Goal: Find specific page/section: Find specific page/section

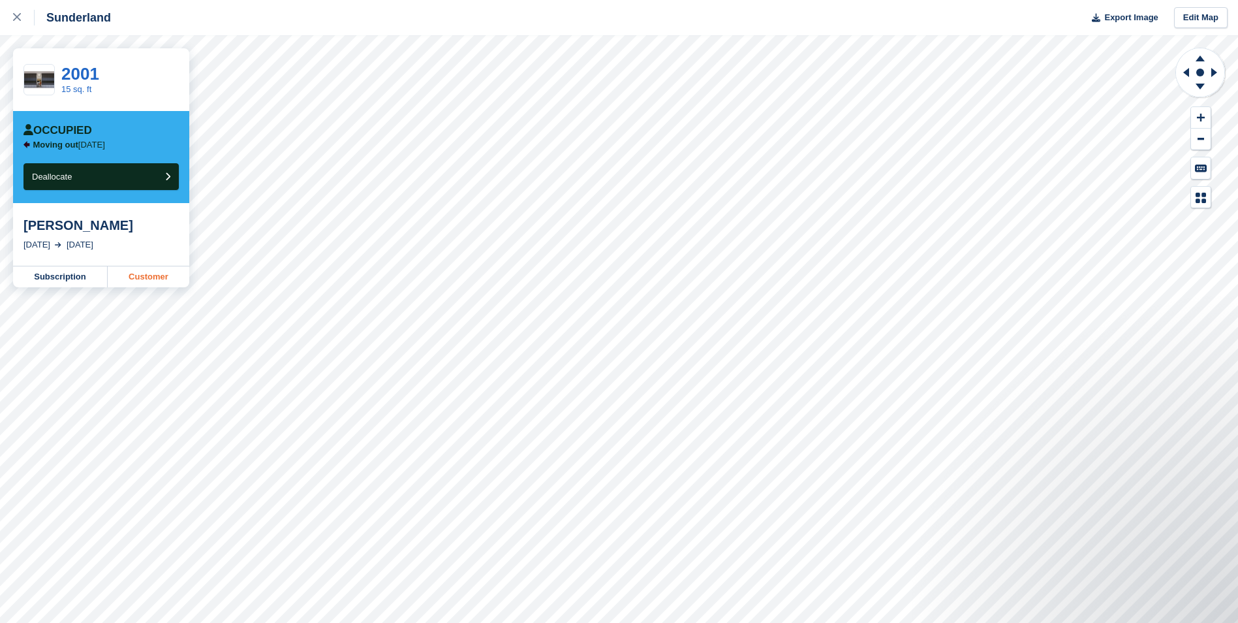
click at [141, 276] on link "Customer" at bounding box center [149, 276] width 82 height 21
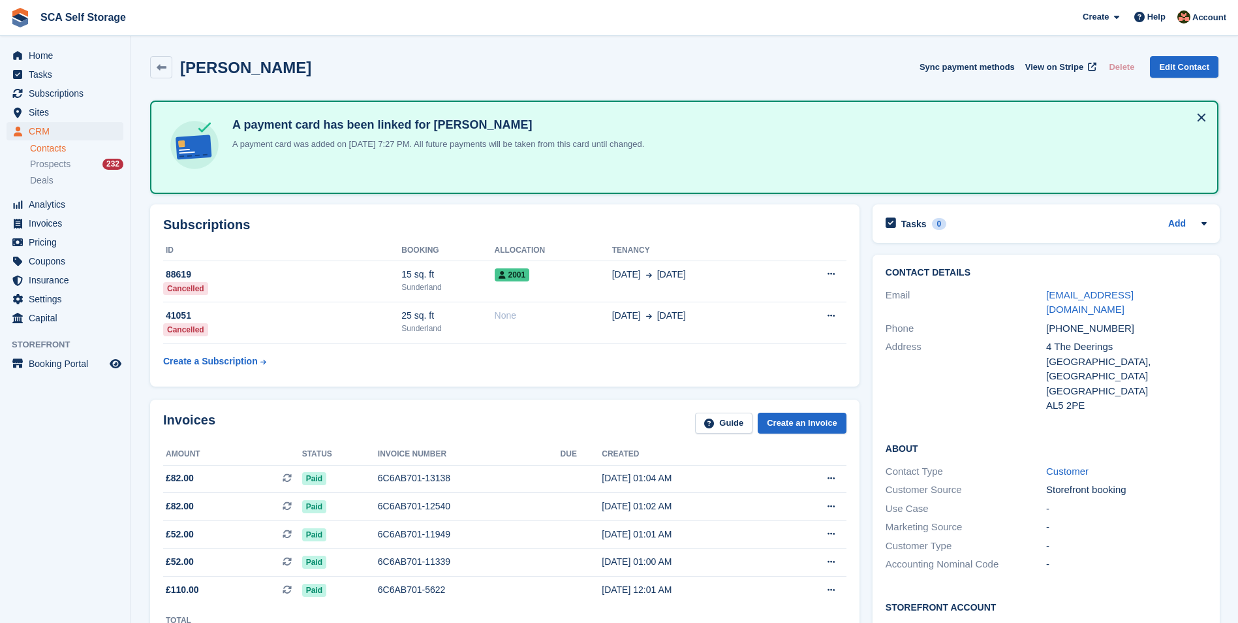
click at [525, 412] on div "Invoices Guide Create an Invoice" at bounding box center [504, 426] width 683 height 29
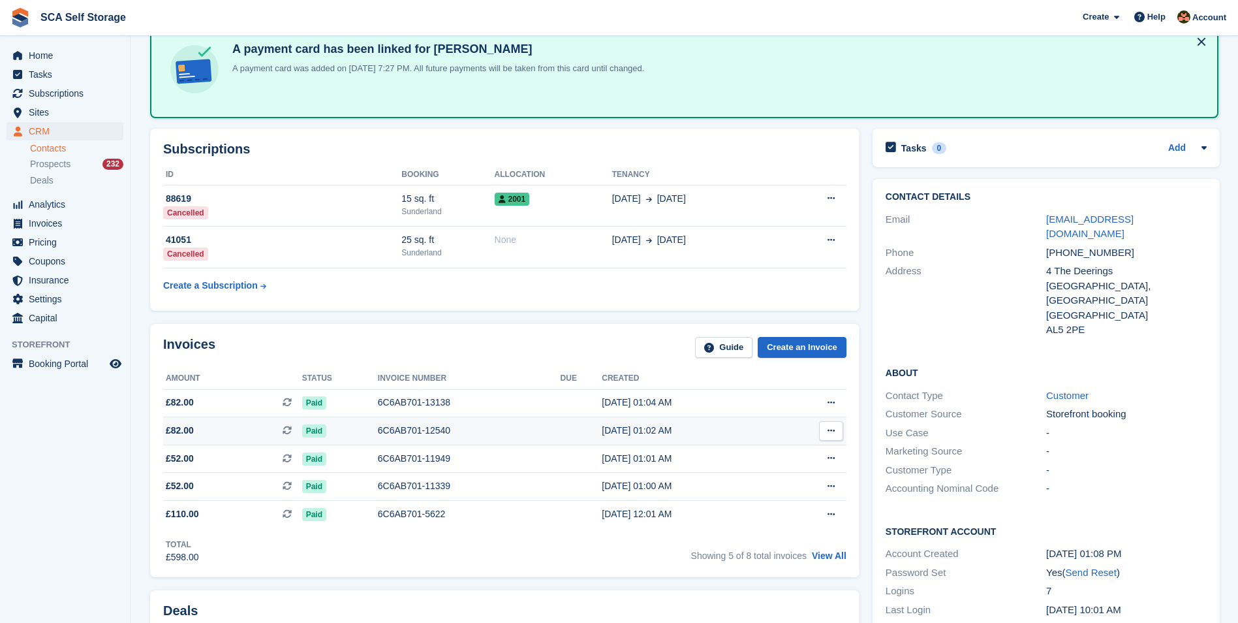
scroll to position [82, 0]
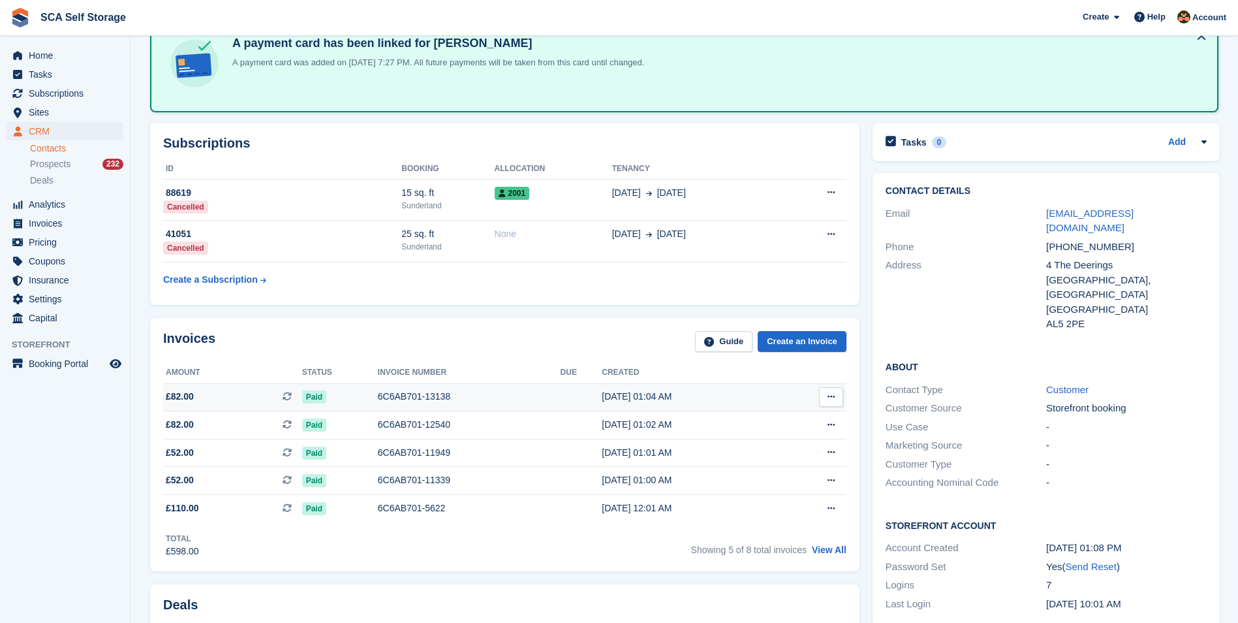
click at [405, 401] on div "6C6AB701-13138" at bounding box center [469, 397] width 183 height 14
